Goal: Transaction & Acquisition: Purchase product/service

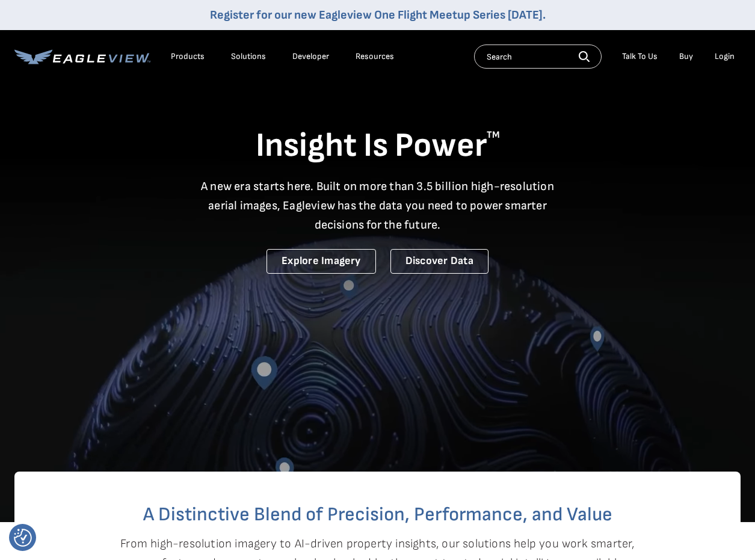
click at [722, 57] on div "Login" at bounding box center [724, 56] width 20 height 11
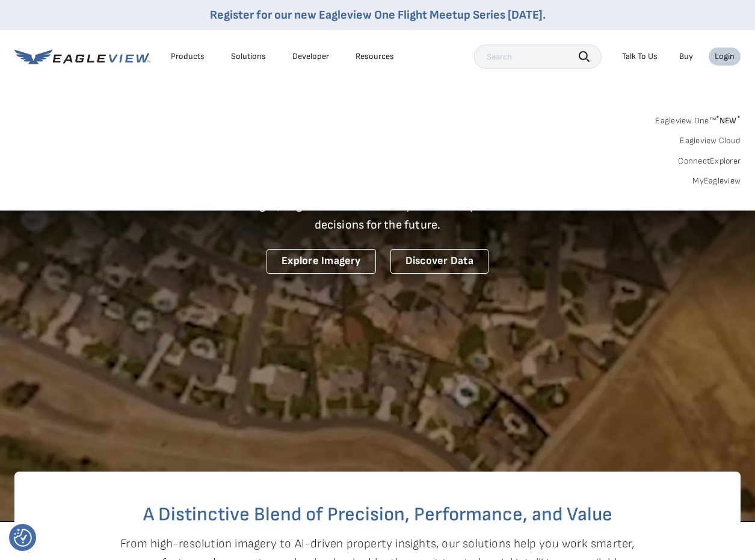
click at [714, 185] on link "MyEagleview" at bounding box center [716, 181] width 48 height 11
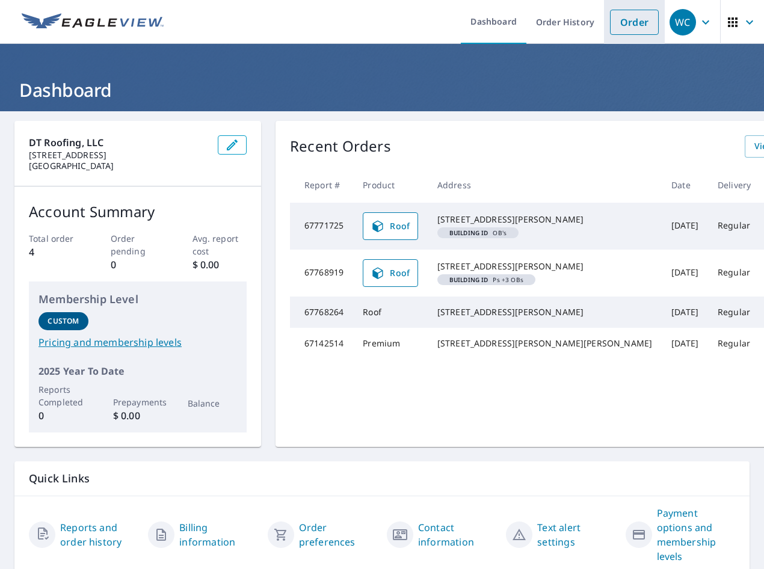
click at [630, 22] on link "Order" at bounding box center [634, 22] width 49 height 25
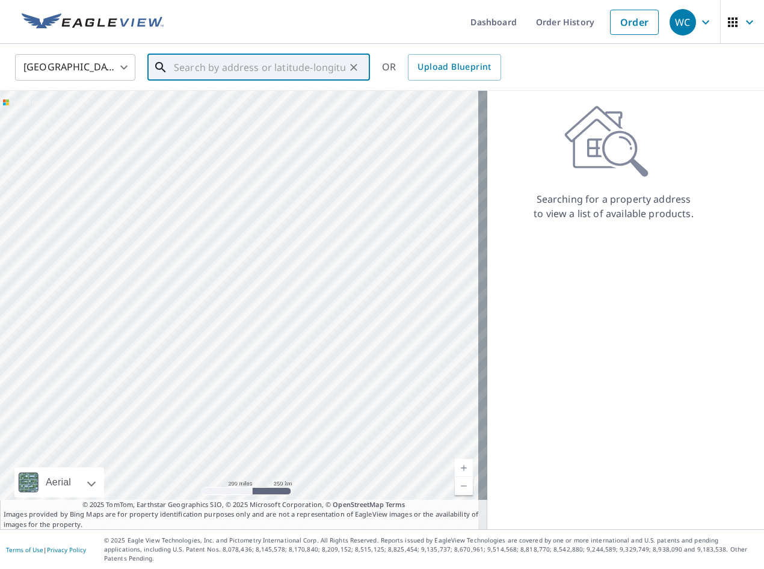
click at [203, 72] on input "text" at bounding box center [259, 68] width 171 height 34
paste input "[STREET_ADDRESS][PERSON_NAME][PERSON_NAME]"
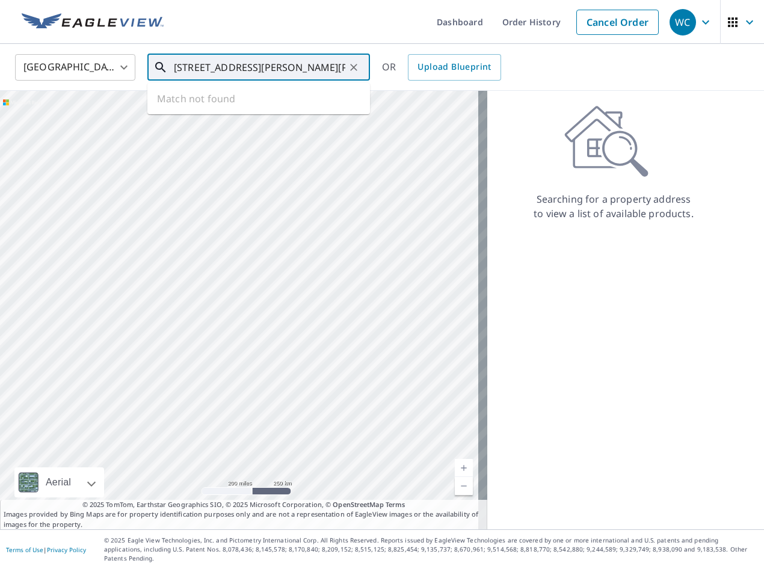
scroll to position [0, 26]
click at [178, 65] on input "[STREET_ADDRESS][PERSON_NAME][PERSON_NAME]" at bounding box center [259, 68] width 171 height 34
click at [248, 67] on input "[STREET_ADDRESS][PERSON_NAME][PERSON_NAME]" at bounding box center [259, 68] width 171 height 34
click at [242, 124] on p "[GEOGRAPHIC_DATA]" at bounding box center [265, 130] width 189 height 12
type input "[STREET_ADDRESS][PERSON_NAME][PERSON_NAME][PERSON_NAME]"
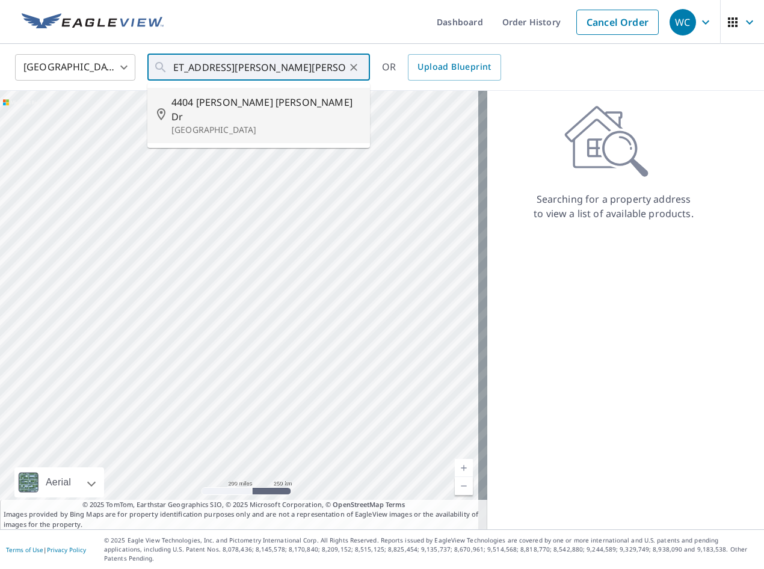
scroll to position [0, 0]
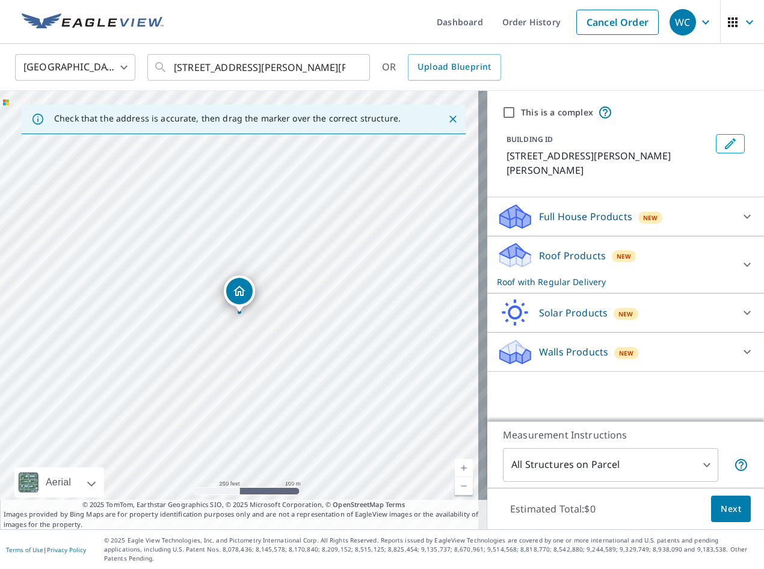
click at [706, 473] on body "WC WC Dashboard Order History Cancel Order WC [GEOGRAPHIC_DATA] [GEOGRAPHIC_DAT…" at bounding box center [382, 284] width 764 height 569
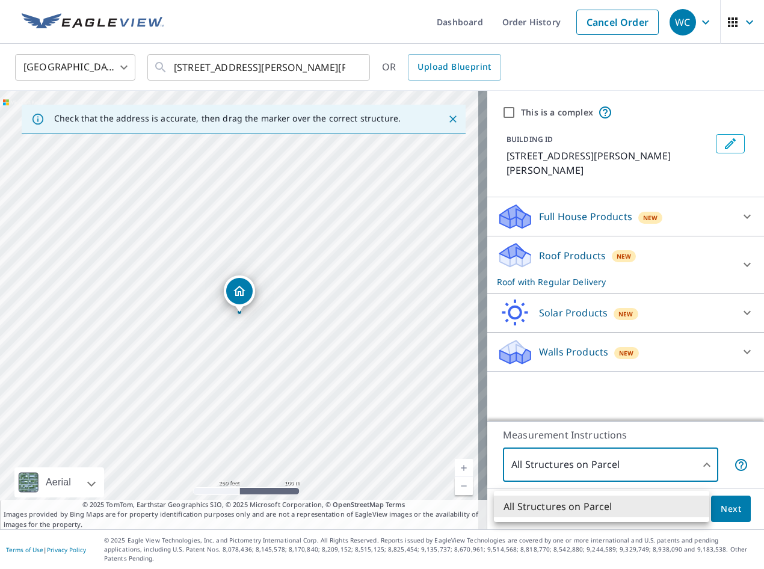
click at [698, 473] on div at bounding box center [382, 284] width 764 height 569
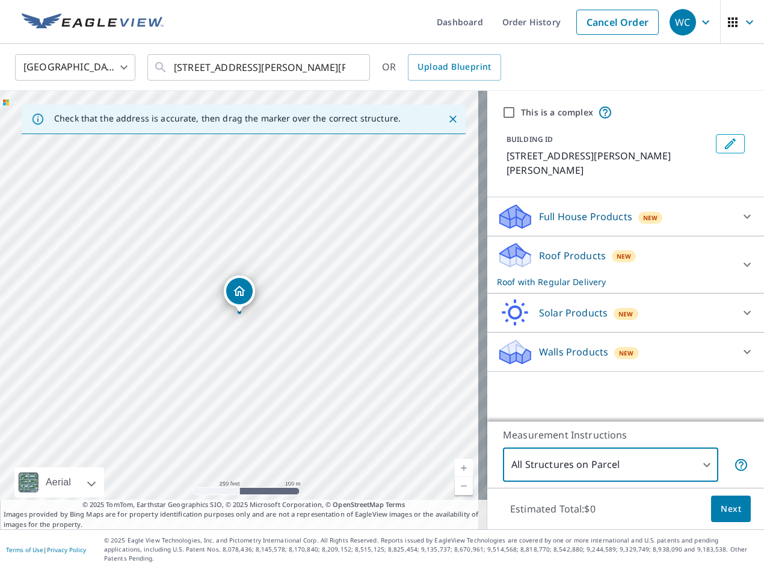
click at [729, 517] on span "Next" at bounding box center [730, 509] width 20 height 15
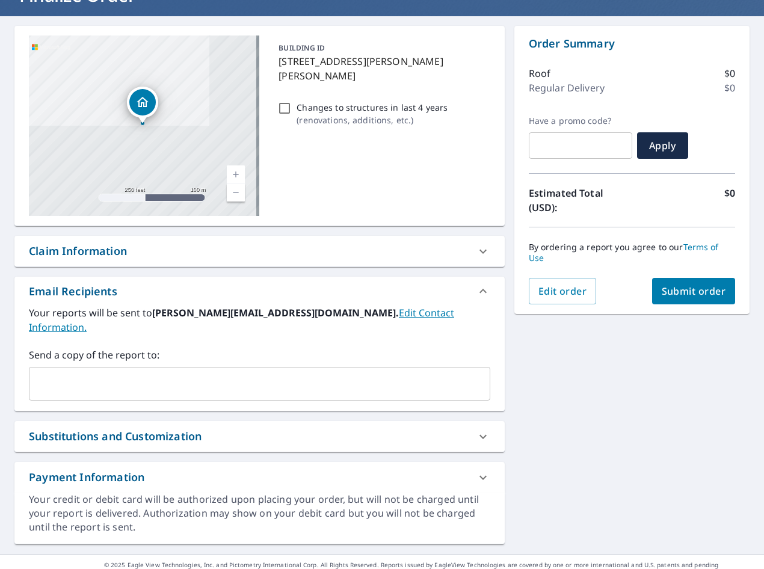
scroll to position [96, 0]
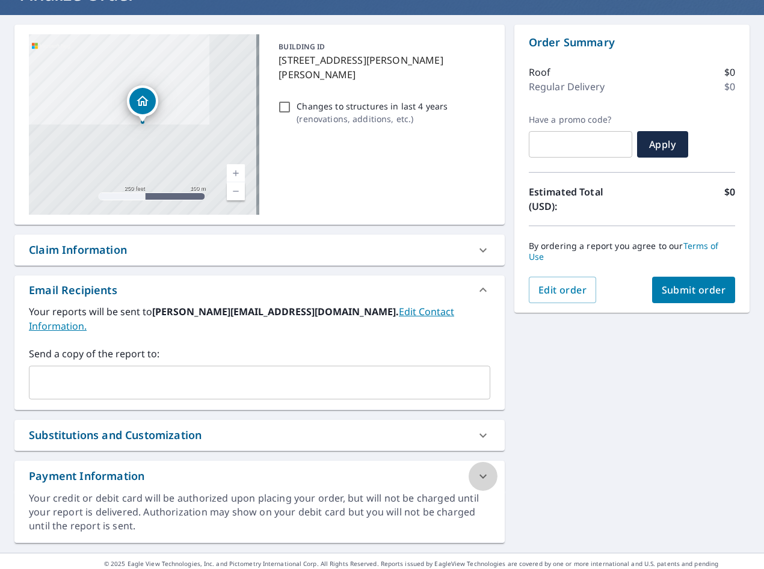
click at [481, 469] on icon at bounding box center [483, 476] width 14 height 14
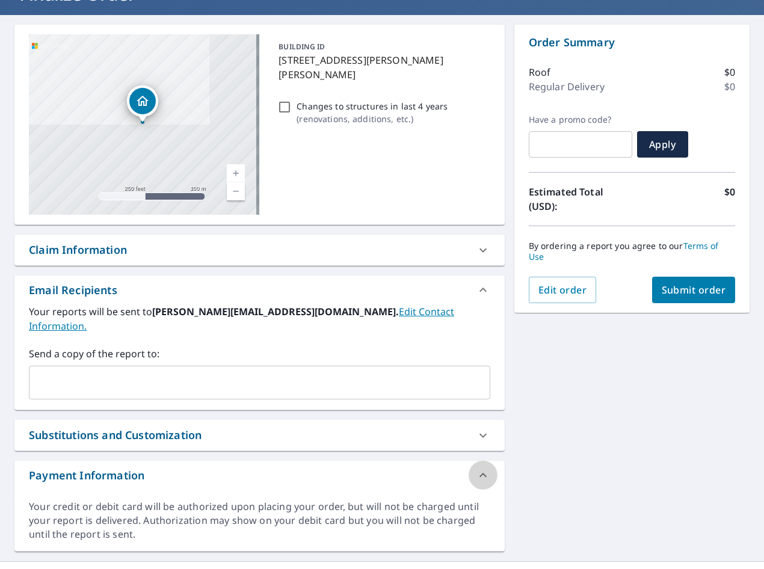
click at [476, 468] on icon at bounding box center [483, 475] width 14 height 14
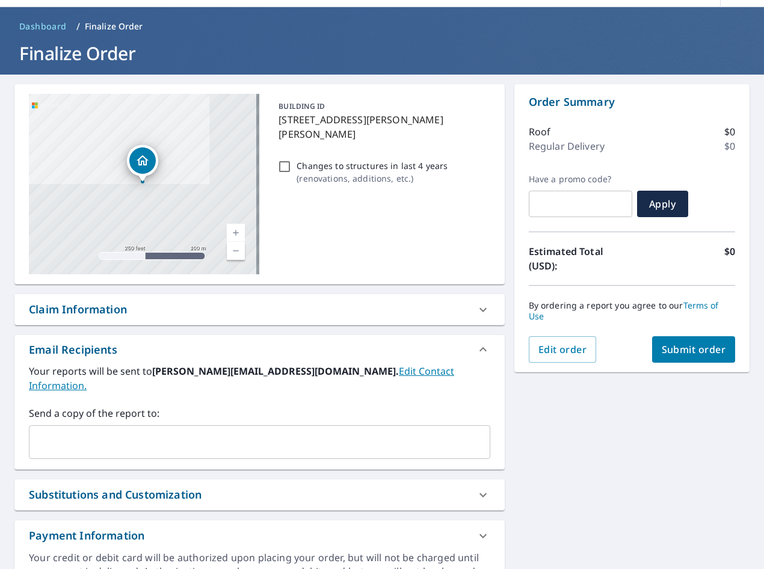
scroll to position [36, 0]
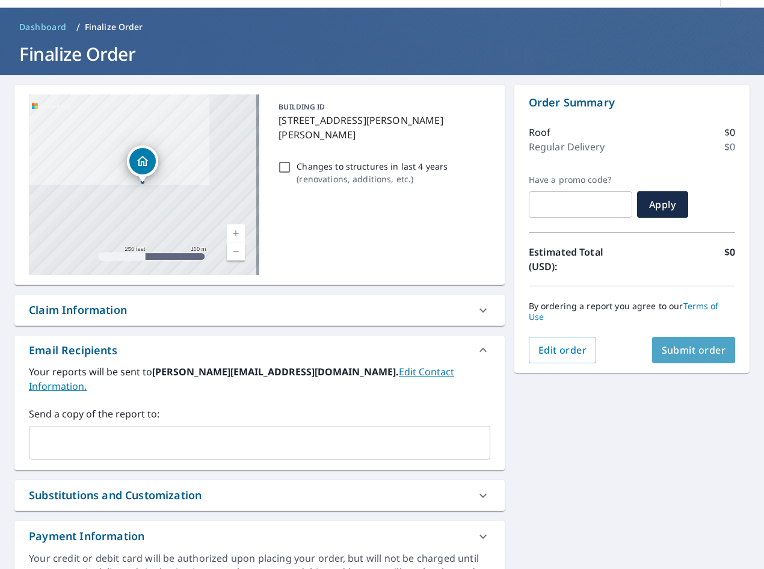
click at [689, 351] on span "Submit order" at bounding box center [694, 349] width 64 height 13
checkbox input "true"
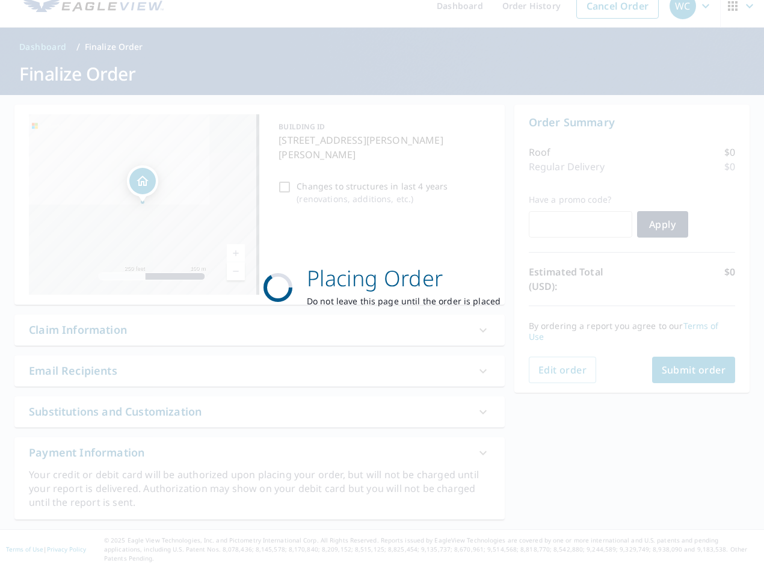
scroll to position [7, 0]
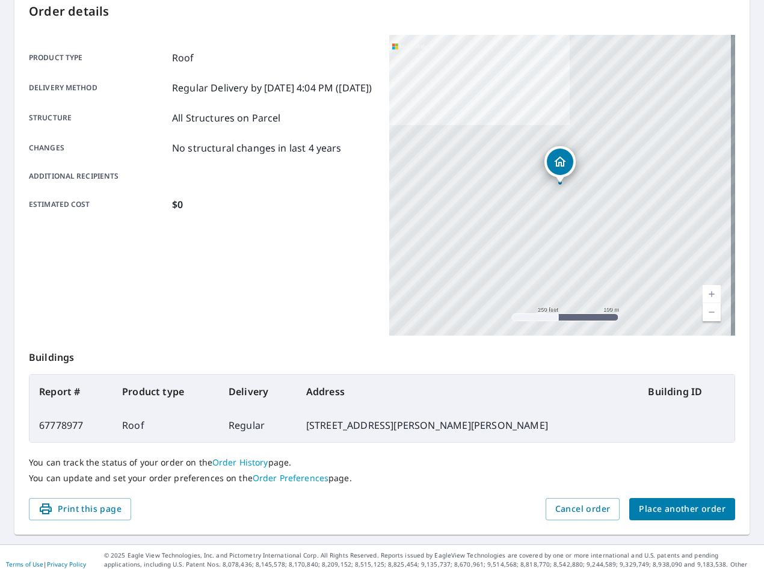
scroll to position [139, 0]
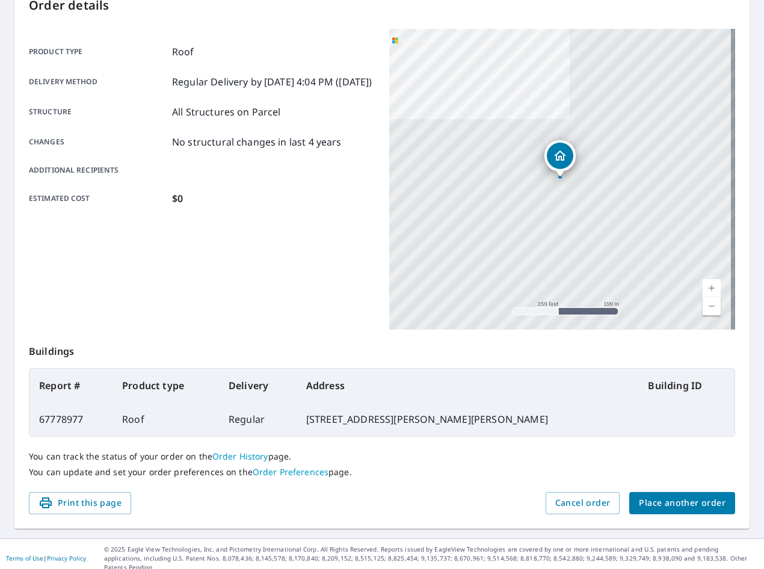
click at [684, 502] on span "Place another order" at bounding box center [682, 503] width 87 height 15
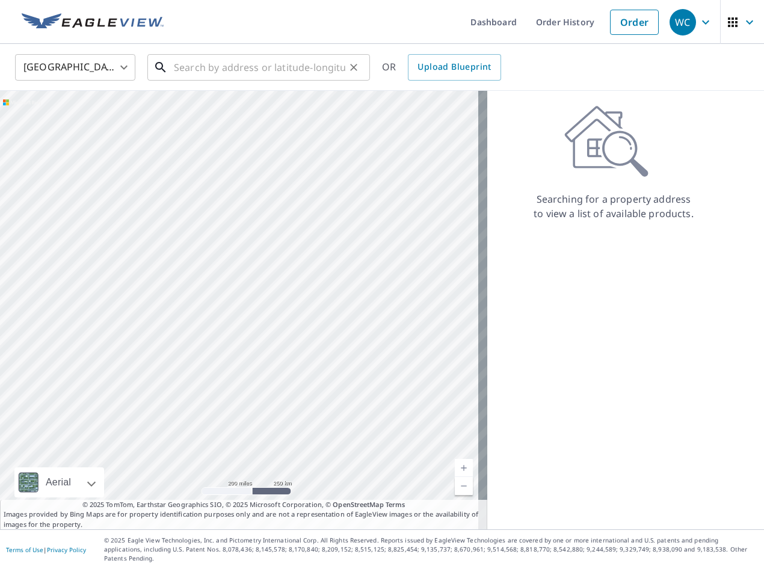
click at [218, 68] on input "text" at bounding box center [259, 68] width 171 height 34
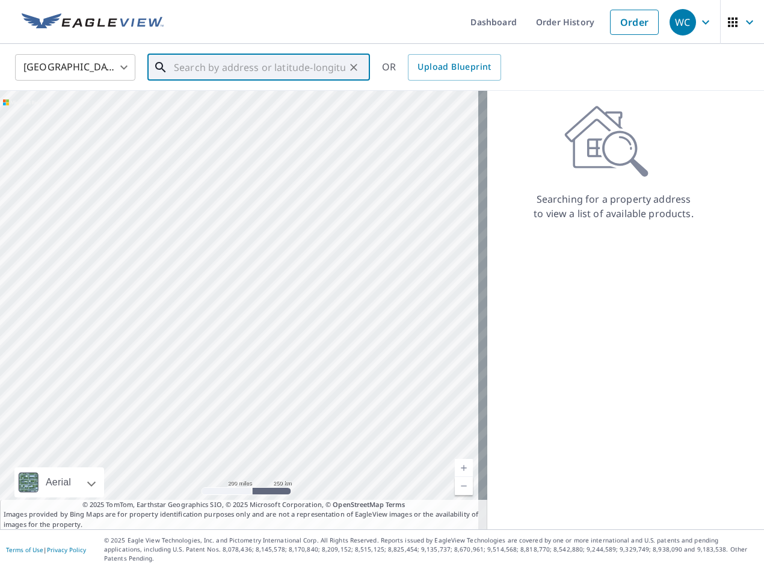
paste input "[STREET_ADDRESS][PERSON_NAME][PERSON_NAME]"
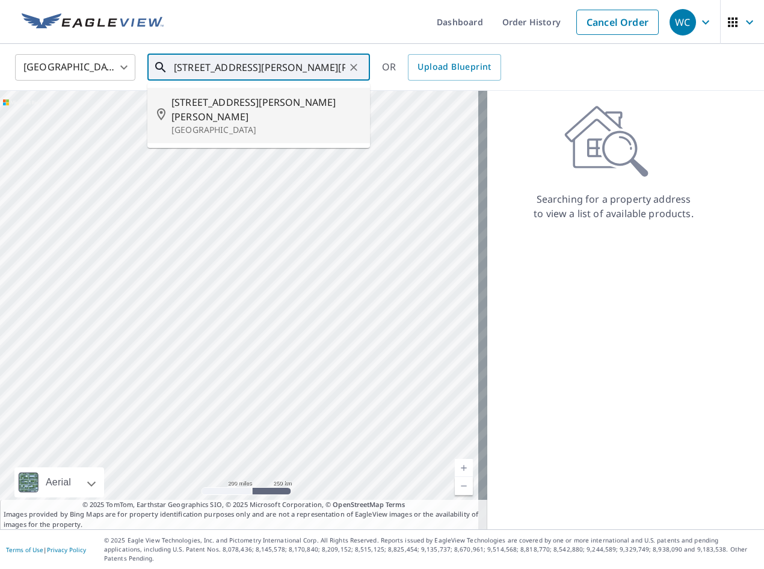
click at [246, 124] on p "[GEOGRAPHIC_DATA]" at bounding box center [265, 130] width 189 height 12
type input "[STREET_ADDRESS][PERSON_NAME][PERSON_NAME]"
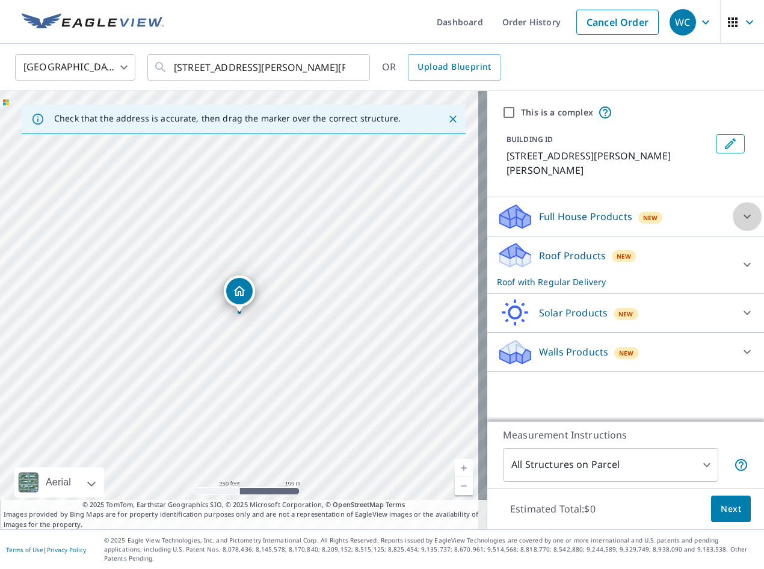
click at [740, 209] on icon at bounding box center [747, 216] width 14 height 14
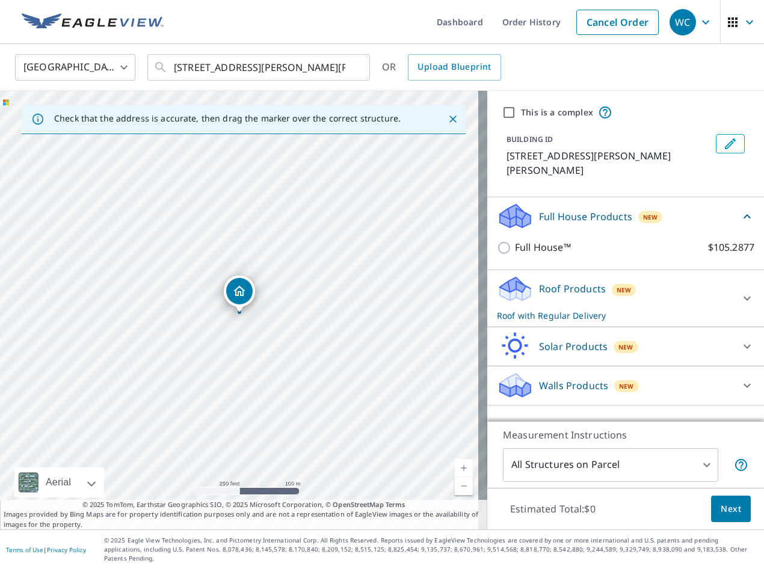
click at [740, 209] on icon at bounding box center [747, 216] width 14 height 14
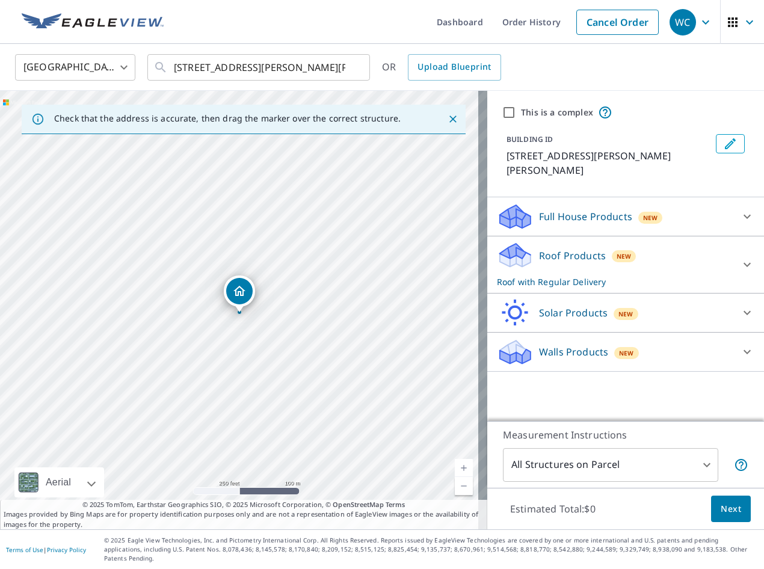
click at [732, 250] on div at bounding box center [746, 264] width 29 height 29
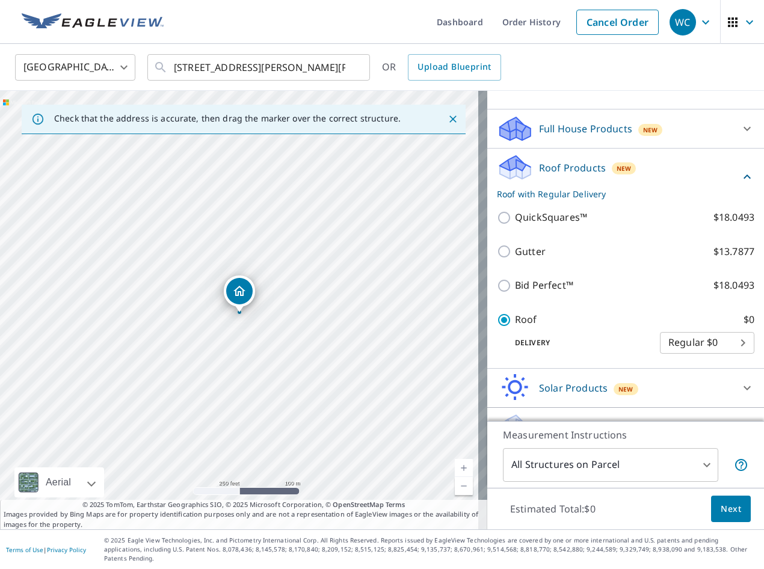
scroll to position [90, 0]
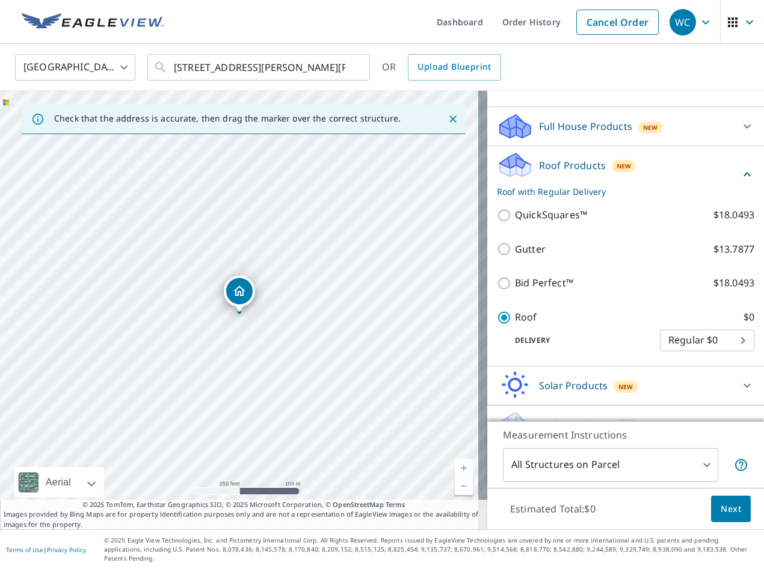
click at [726, 324] on body "WC WC Dashboard Order History Cancel Order WC [GEOGRAPHIC_DATA] [GEOGRAPHIC_DAT…" at bounding box center [382, 284] width 764 height 569
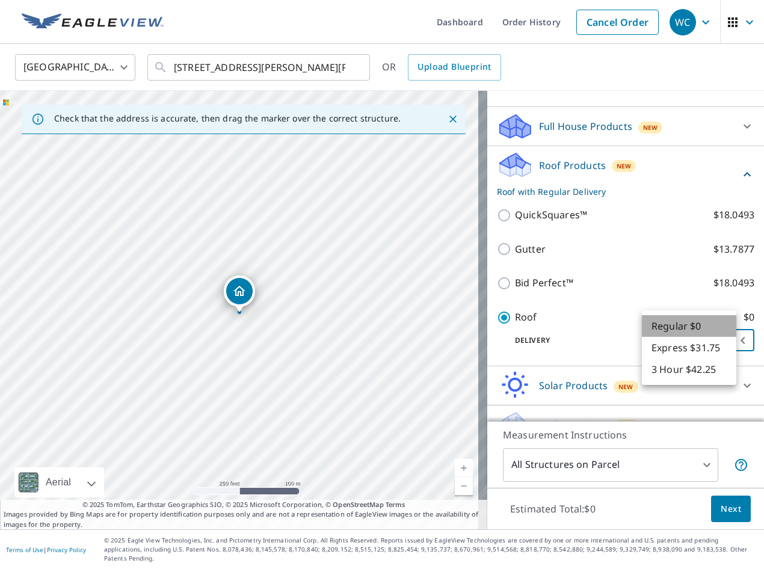
click at [701, 330] on li "Regular $0" at bounding box center [689, 326] width 94 height 22
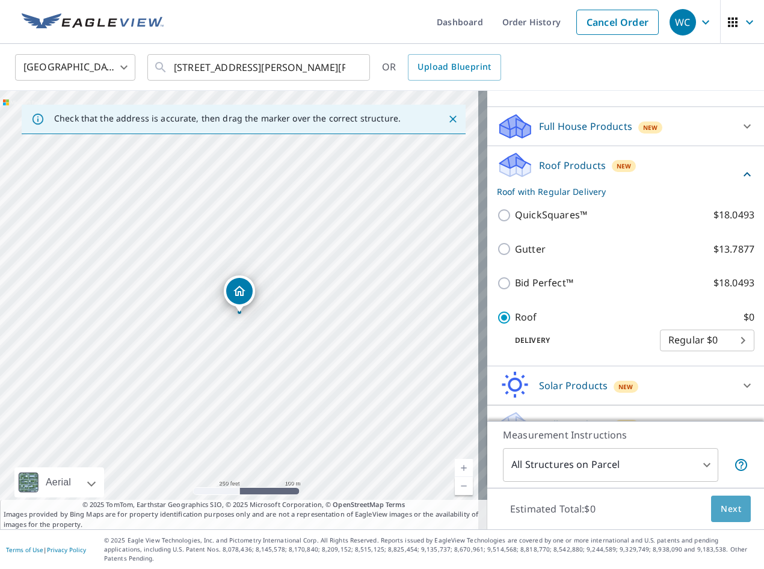
click at [720, 517] on span "Next" at bounding box center [730, 509] width 20 height 15
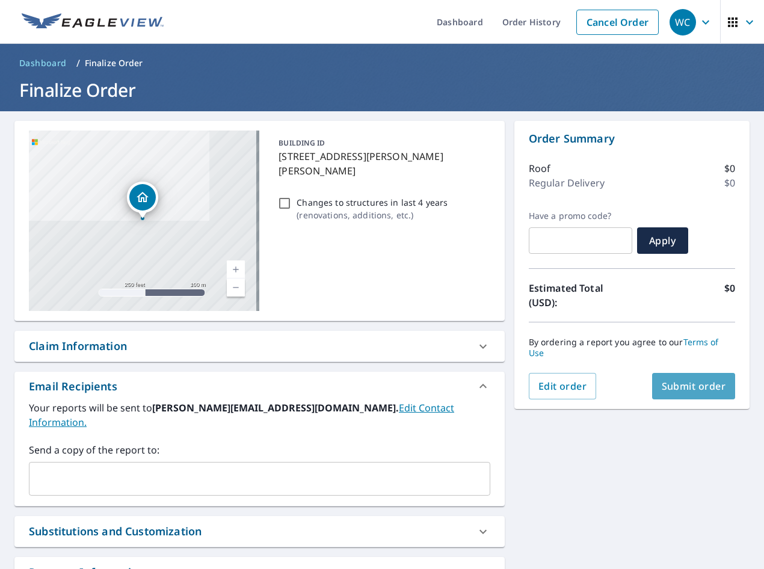
click at [695, 388] on span "Submit order" at bounding box center [694, 385] width 64 height 13
checkbox input "true"
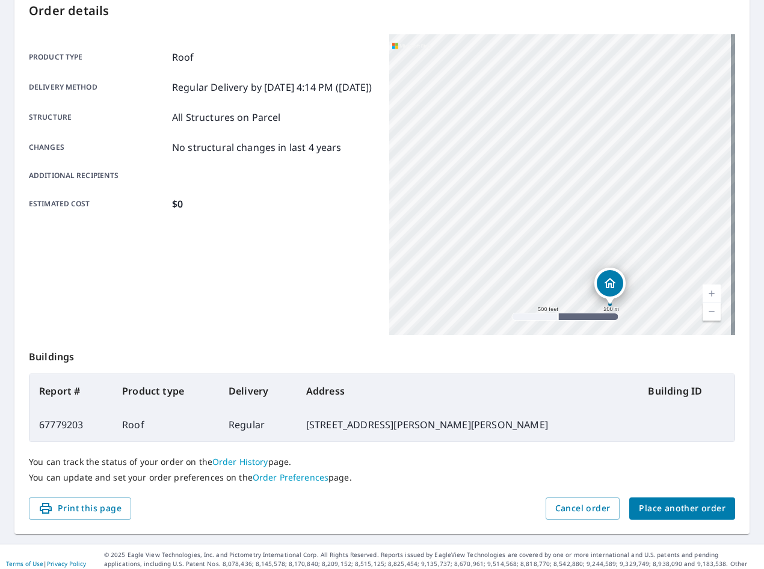
scroll to position [139, 0]
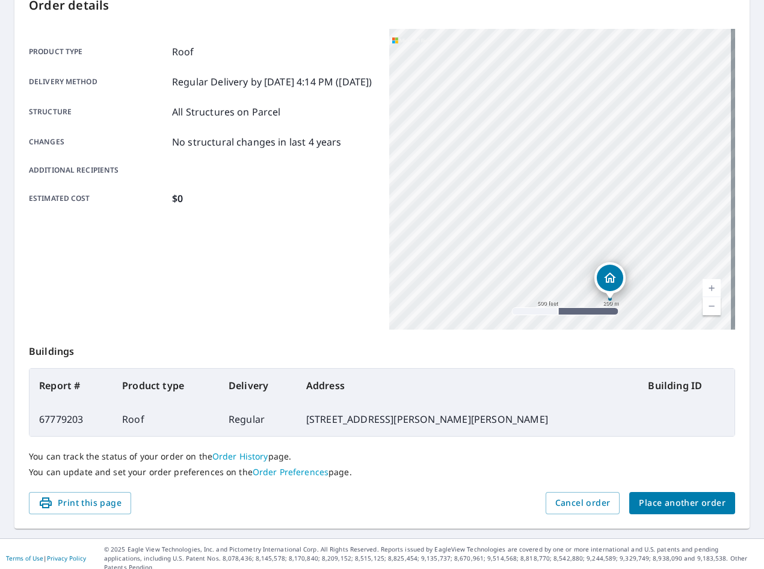
click at [692, 496] on span "Place another order" at bounding box center [682, 503] width 87 height 15
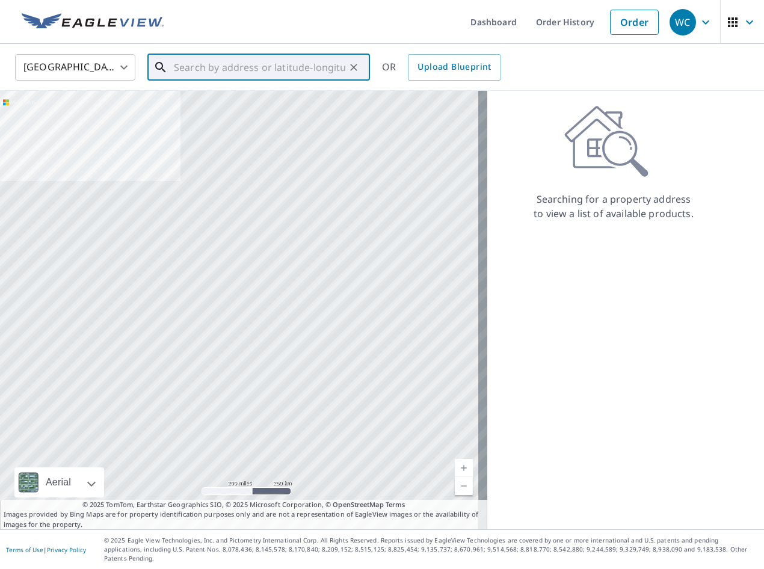
click at [231, 66] on input "text" at bounding box center [259, 68] width 171 height 34
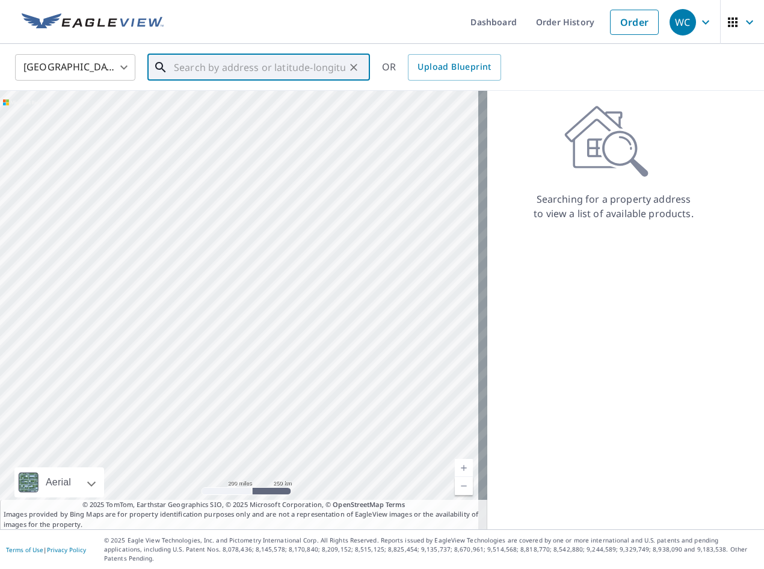
paste input "[STREET_ADDRESS]"
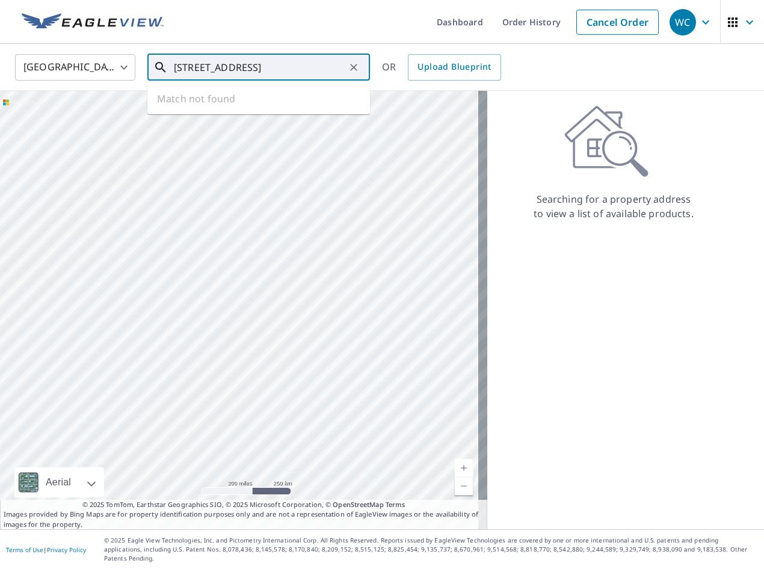
scroll to position [0, 28]
click at [236, 112] on p "[GEOGRAPHIC_DATA]" at bounding box center [265, 115] width 189 height 12
type input "[STREET_ADDRESS][PERSON_NAME]"
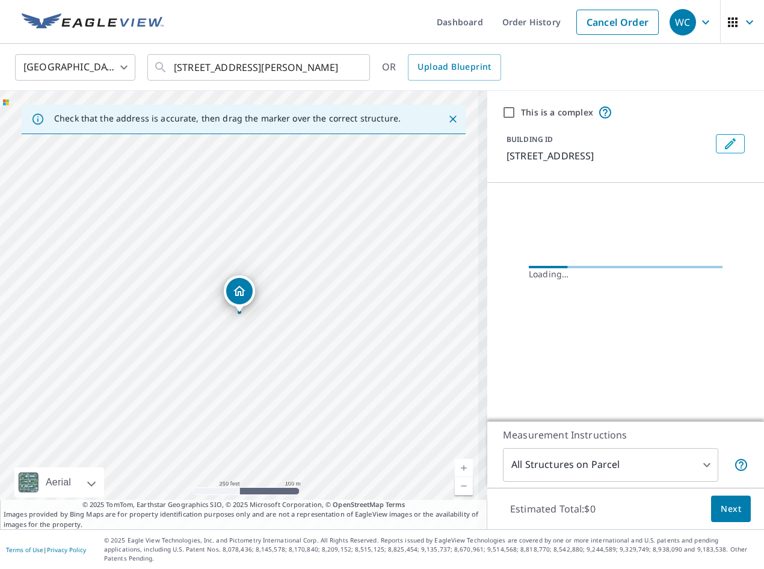
scroll to position [0, 0]
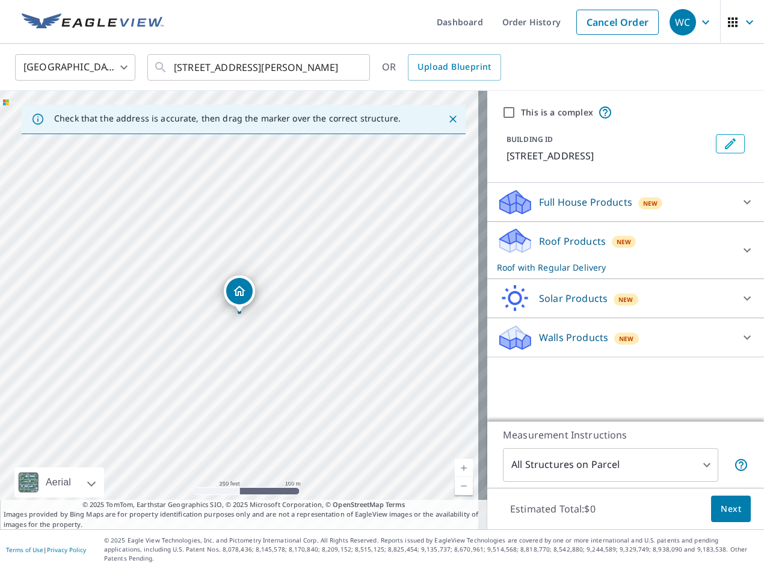
click at [698, 477] on body "WC WC Dashboard Order History Cancel Order WC [GEOGRAPHIC_DATA] [GEOGRAPHIC_DAT…" at bounding box center [382, 284] width 764 height 569
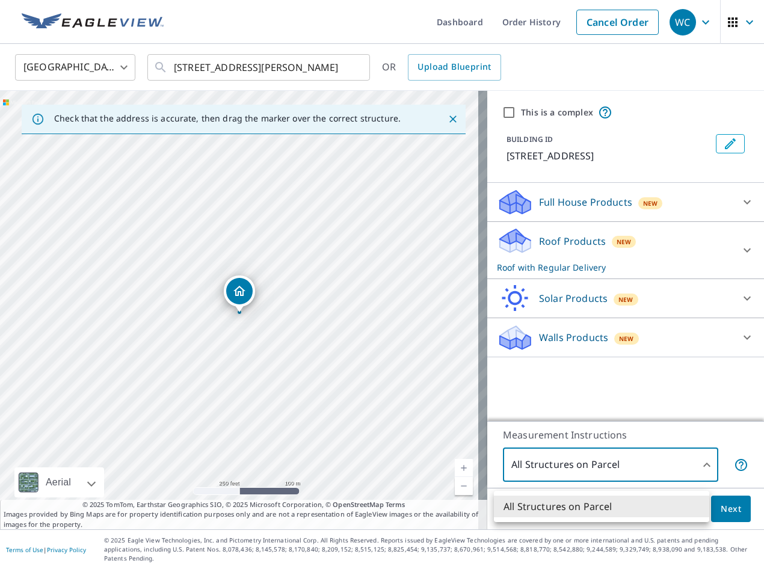
click at [729, 517] on div at bounding box center [382, 284] width 764 height 569
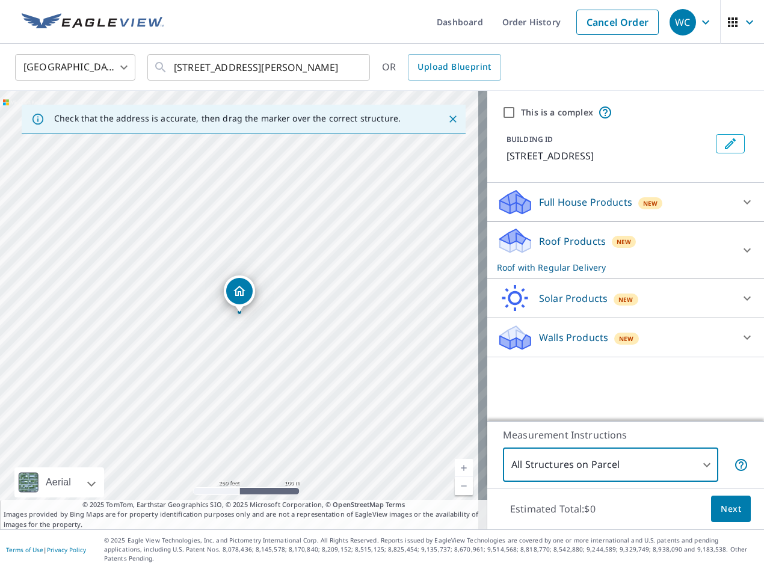
click at [708, 203] on div "Full House Products New" at bounding box center [615, 202] width 236 height 28
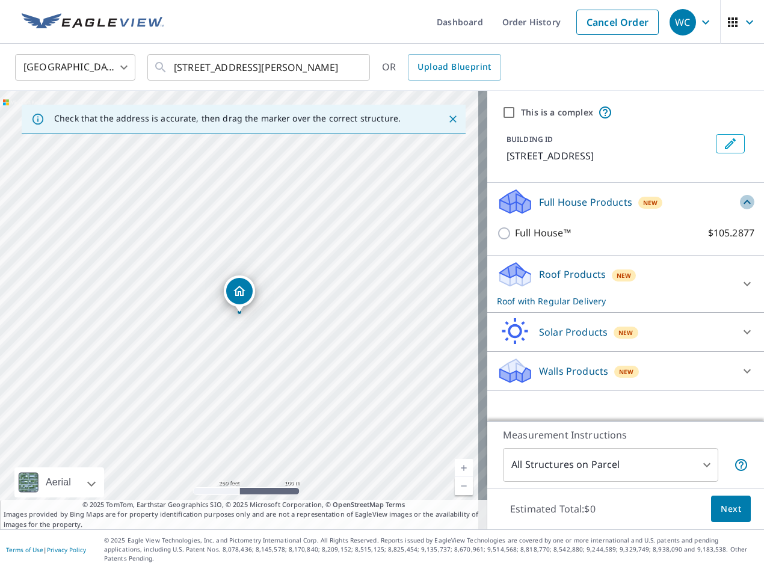
click at [740, 203] on icon at bounding box center [747, 202] width 14 height 14
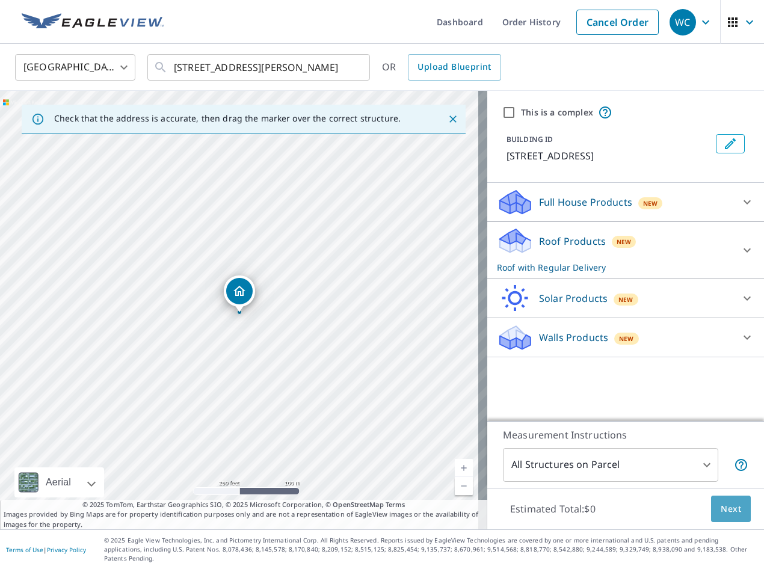
click at [716, 508] on button "Next" at bounding box center [731, 509] width 40 height 27
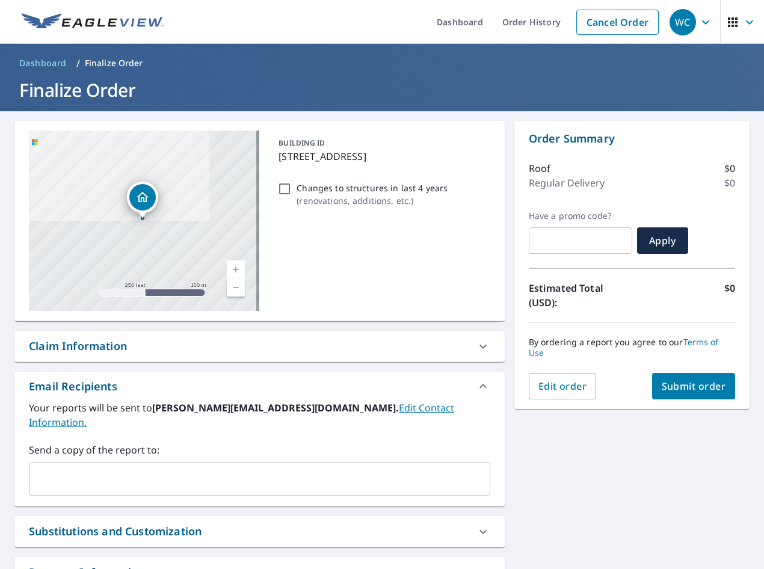
click at [681, 389] on span "Submit order" at bounding box center [694, 385] width 64 height 13
checkbox input "true"
